Goal: Information Seeking & Learning: Learn about a topic

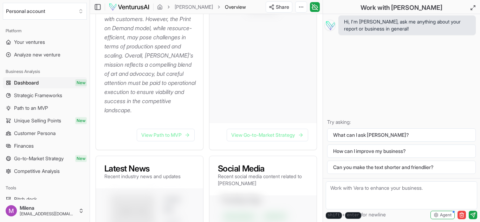
scroll to position [333, 0]
click at [171, 142] on link "View Path to MVP" at bounding box center [166, 135] width 58 height 13
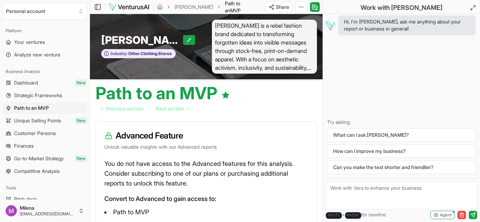
click at [25, 83] on span "Dashboard" at bounding box center [26, 82] width 24 height 7
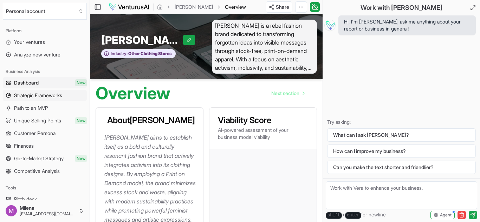
click at [27, 95] on span "Strategic Frameworks" at bounding box center [38, 95] width 48 height 7
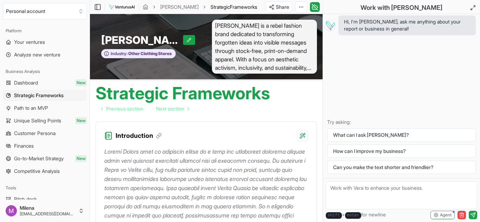
click at [269, 66] on span "[PERSON_NAME] is a rebel fashion brand dedicated to transforming forgotten idea…" at bounding box center [264, 47] width 105 height 54
